Goal: Check status: Check status

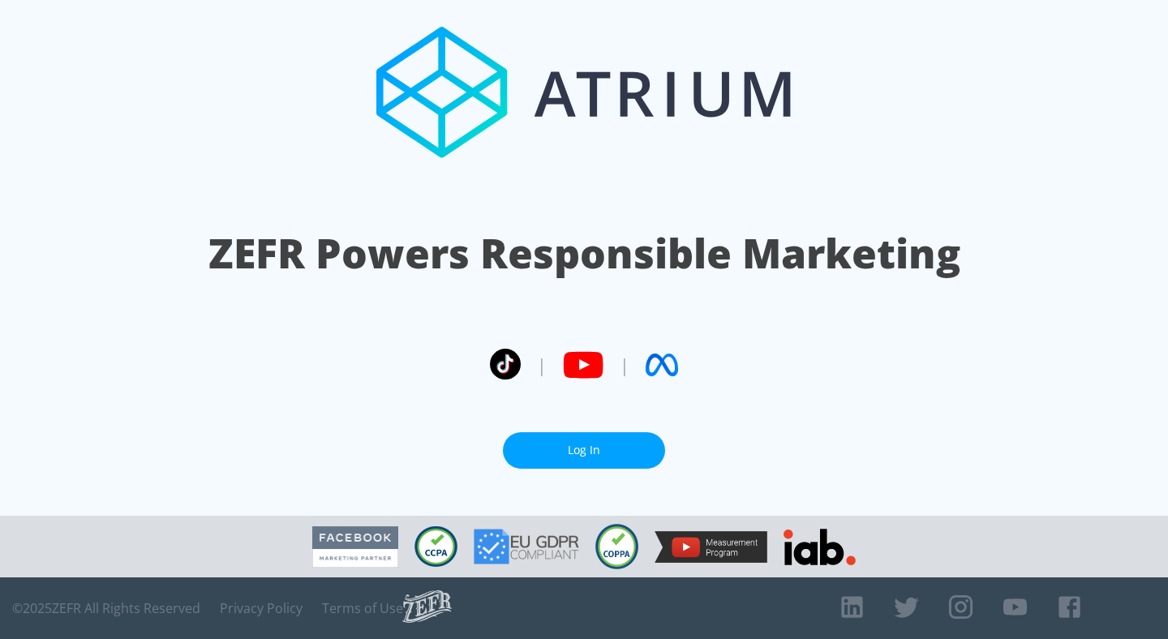
click at [608, 444] on link "Log In" at bounding box center [584, 450] width 162 height 36
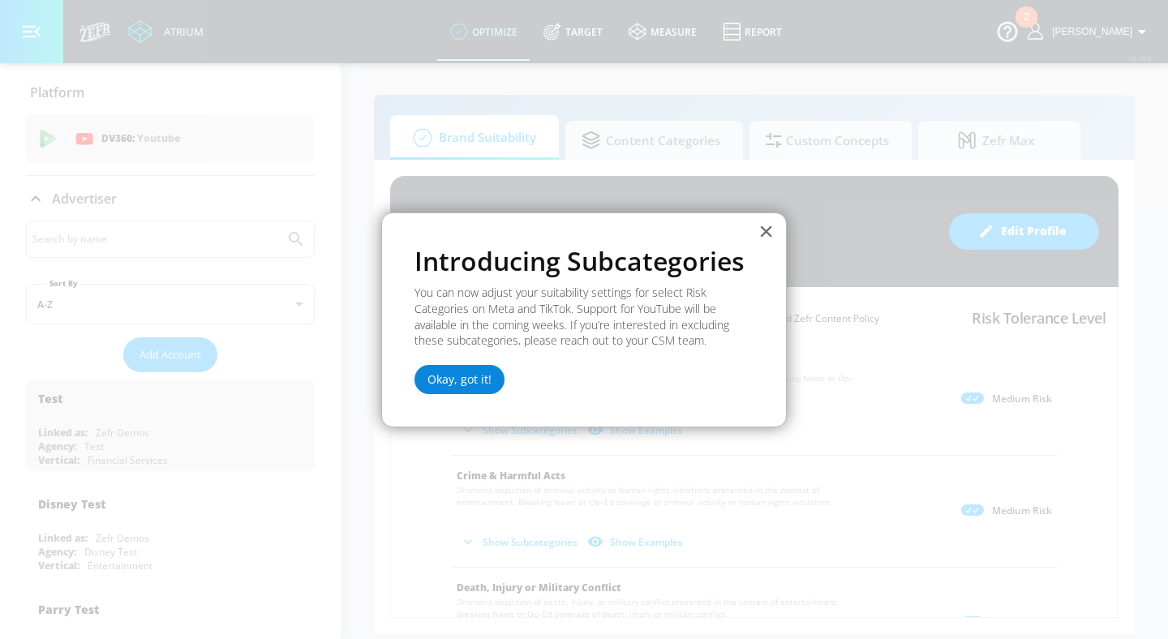
click at [466, 387] on button "Okay, got it!" at bounding box center [459, 379] width 90 height 29
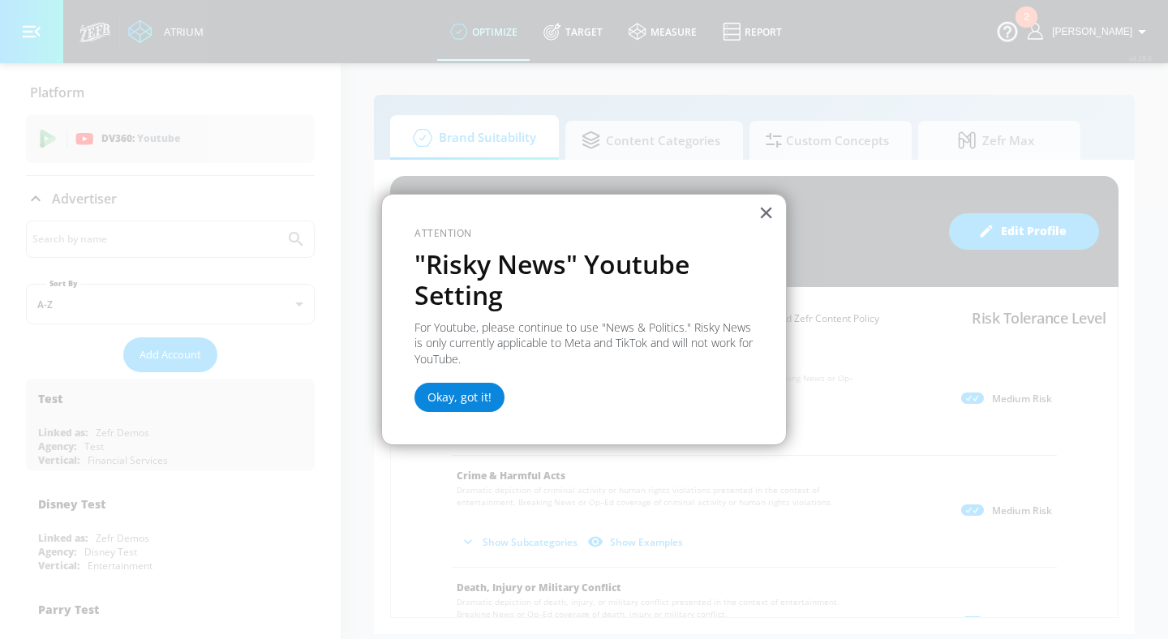
click at [454, 397] on button "Okay, got it!" at bounding box center [459, 397] width 90 height 29
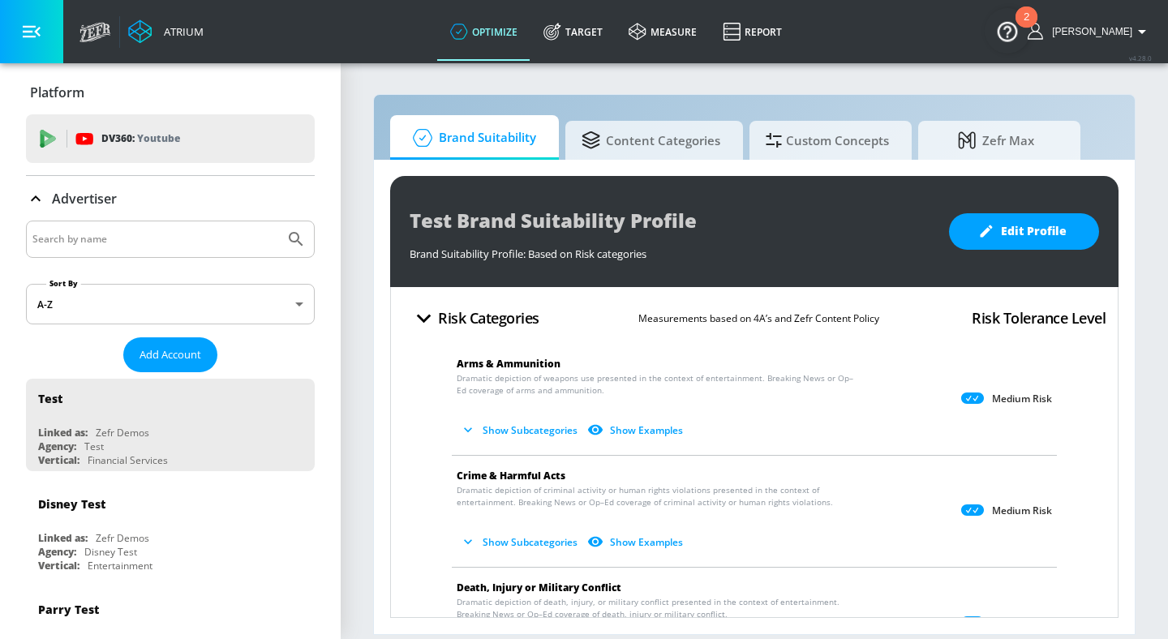
click at [1137, 25] on icon "button" at bounding box center [1141, 31] width 19 height 19
